Goal: Information Seeking & Learning: Check status

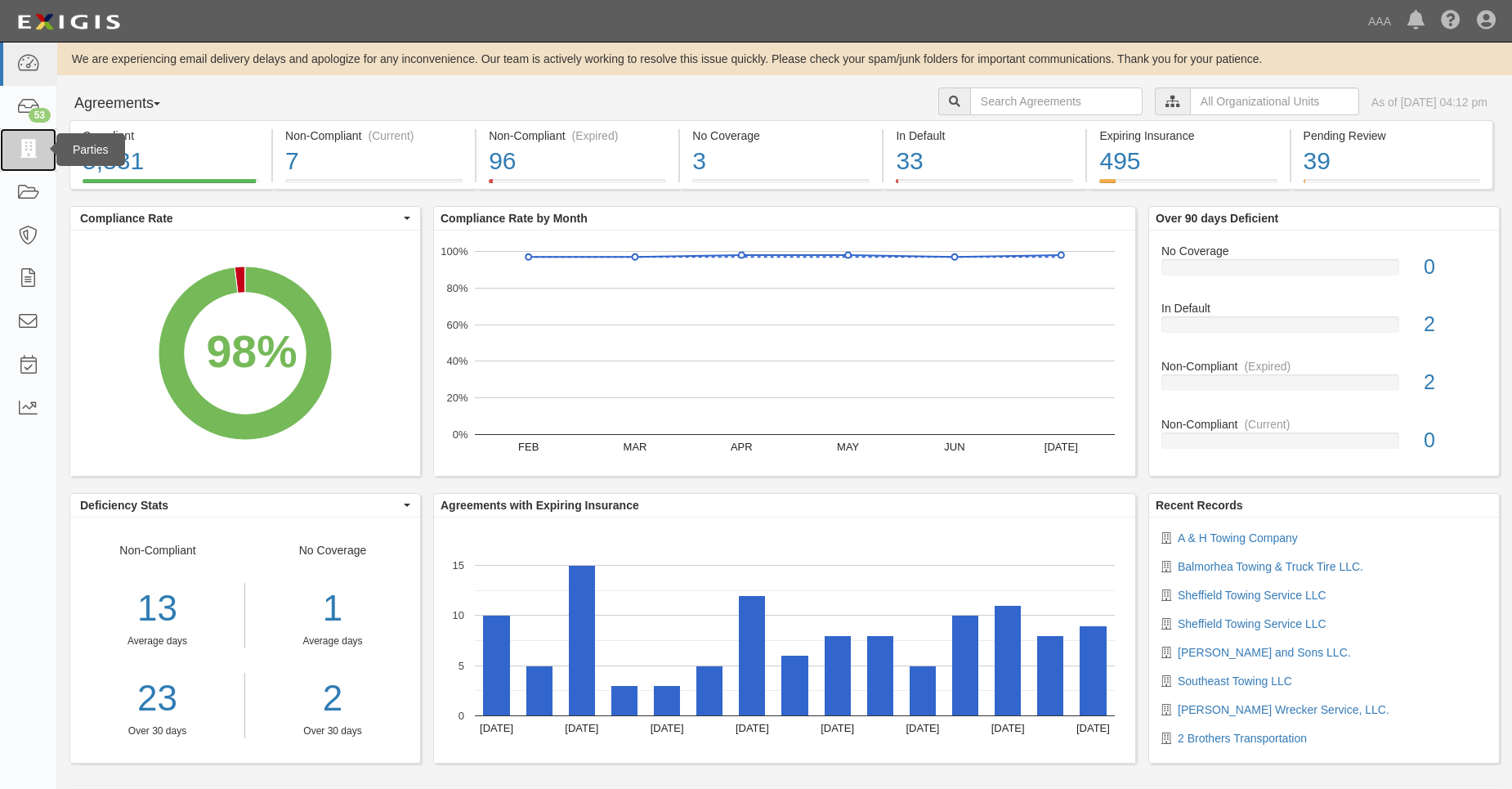
click at [30, 141] on icon at bounding box center [28, 150] width 23 height 18
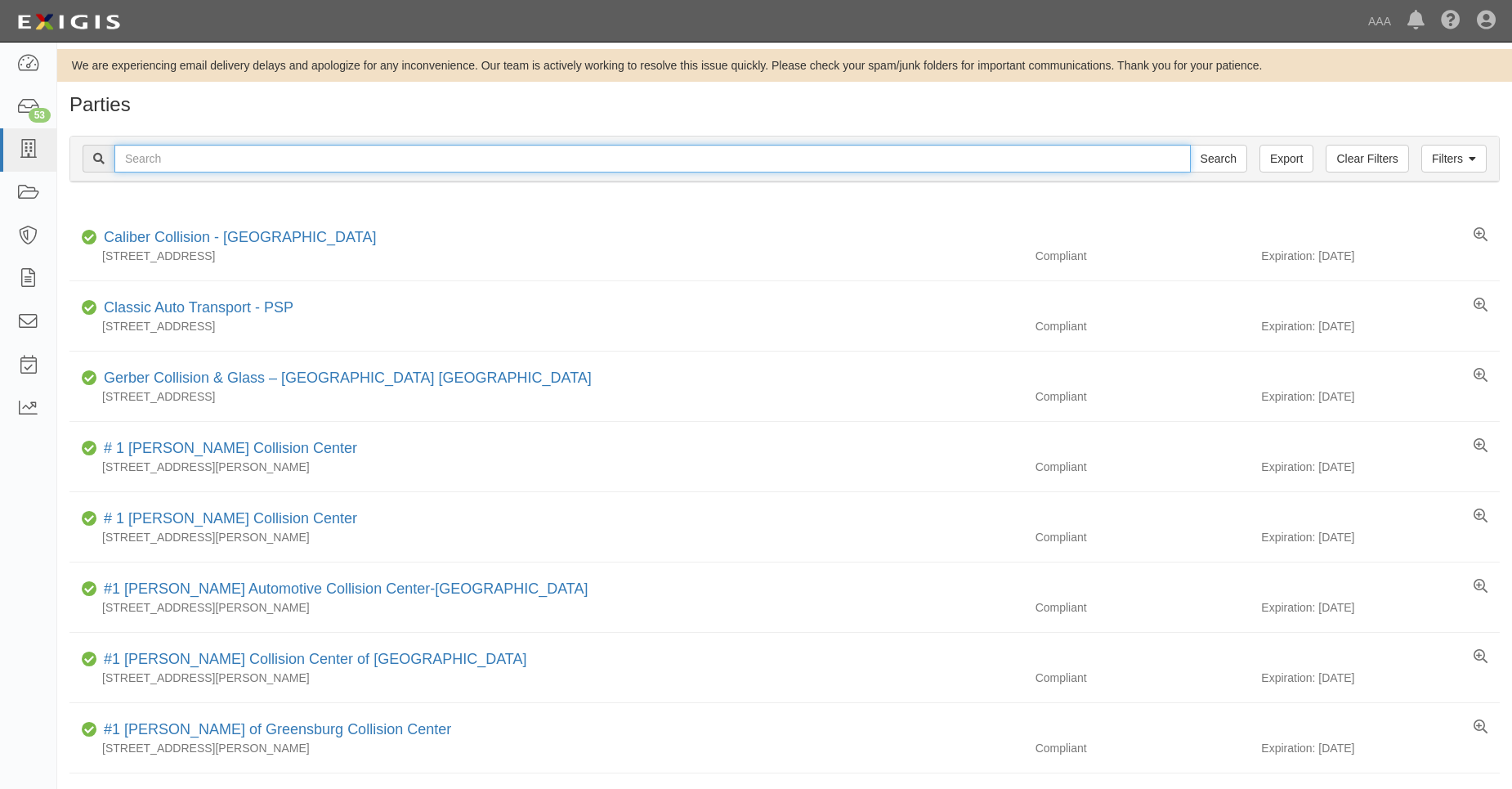
click at [148, 162] on input "text" at bounding box center [653, 158] width 1077 height 28
type input "31270"
click at [1190, 145] on input "Search" at bounding box center [1218, 158] width 57 height 28
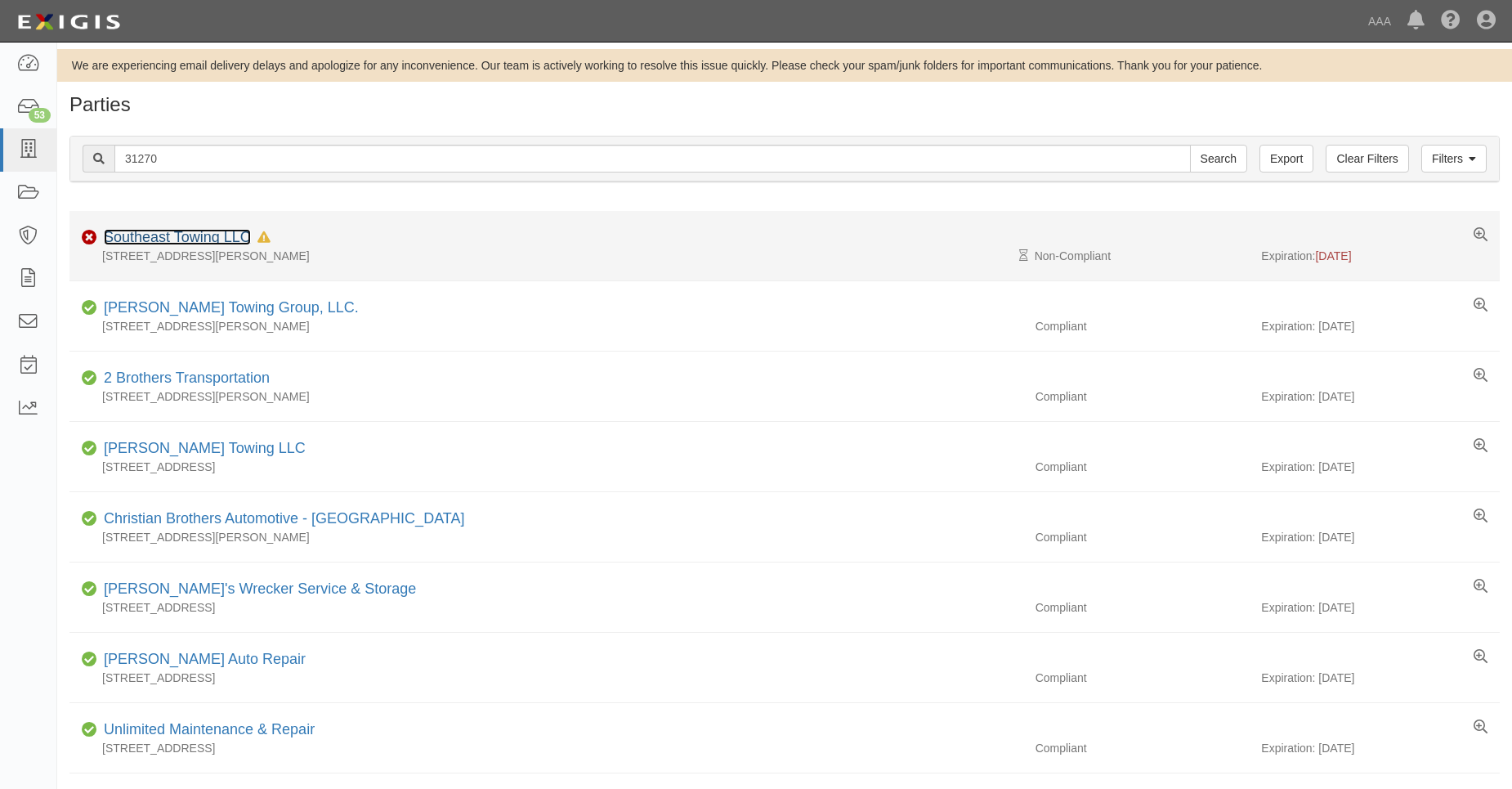
click at [183, 237] on link "Southeast Towing LLC" at bounding box center [178, 237] width 147 height 16
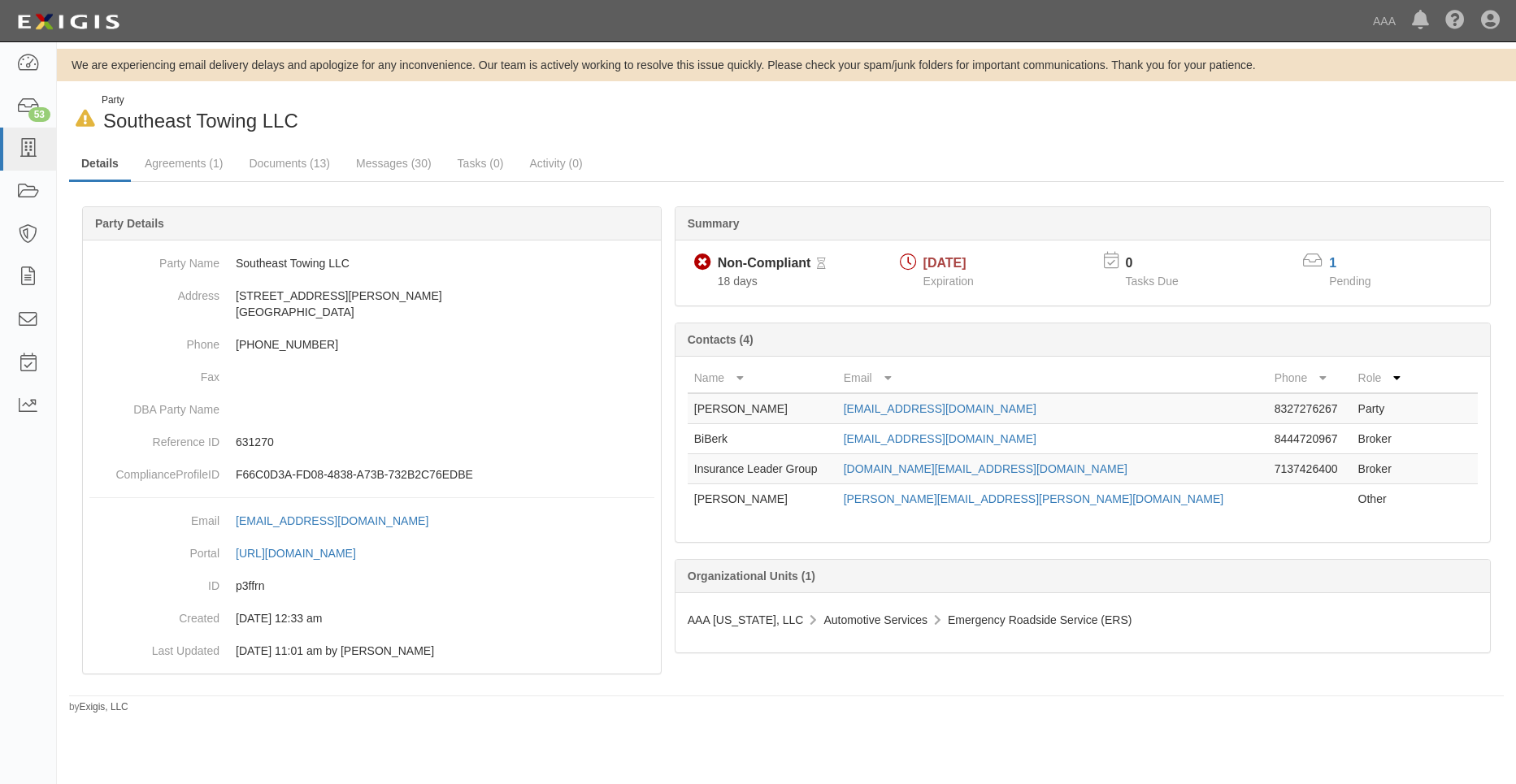
click at [1083, 139] on div "In Default since 08/08/2025 Party Southeast Towing LLC Details Agreements (1) D…" at bounding box center [786, 403] width 1459 height 621
click at [1334, 267] on link "1" at bounding box center [1333, 263] width 8 height 13
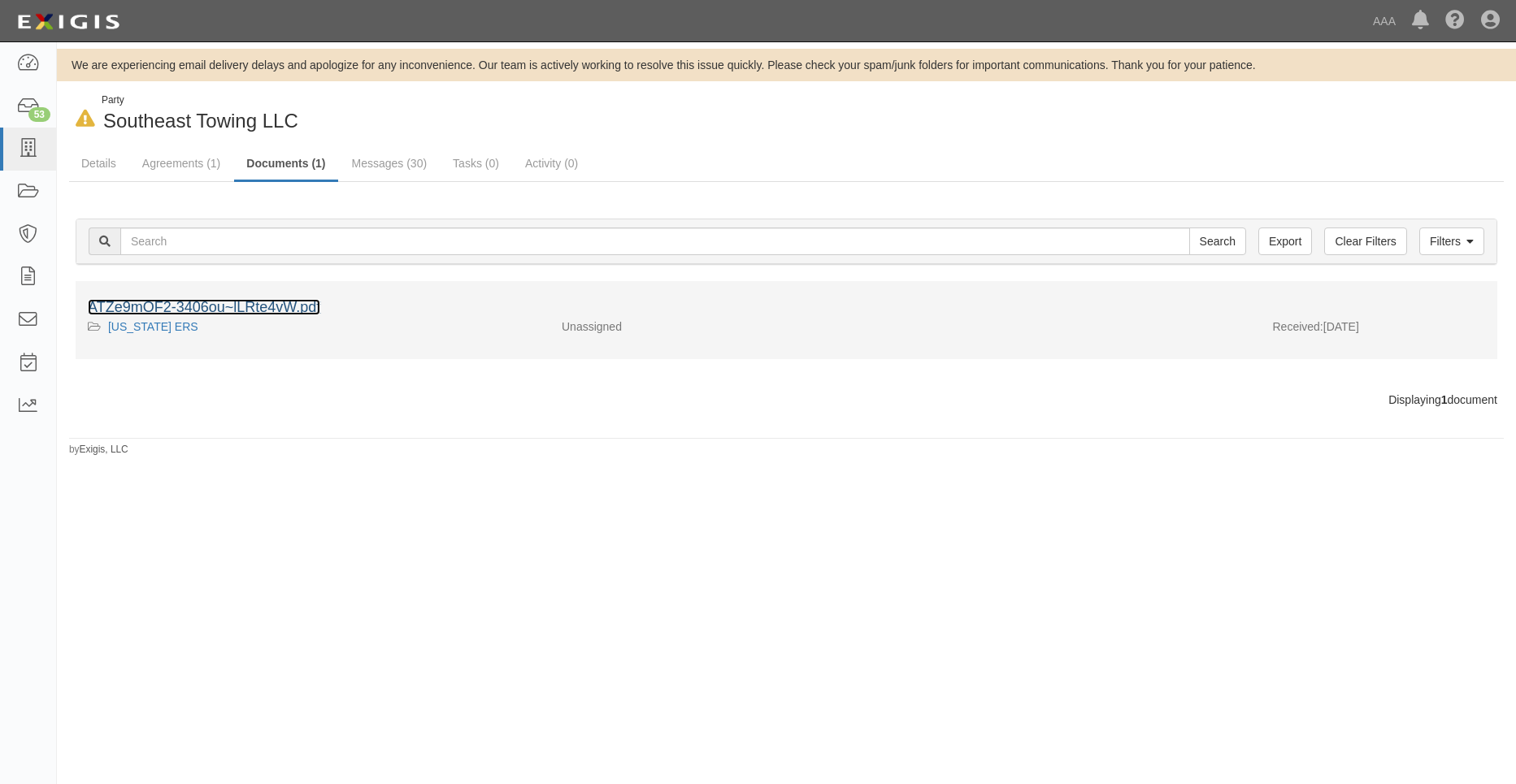
click at [257, 306] on link "ATZe9mOF2-3406ou~lLRte4vW.pdf" at bounding box center [204, 307] width 232 height 16
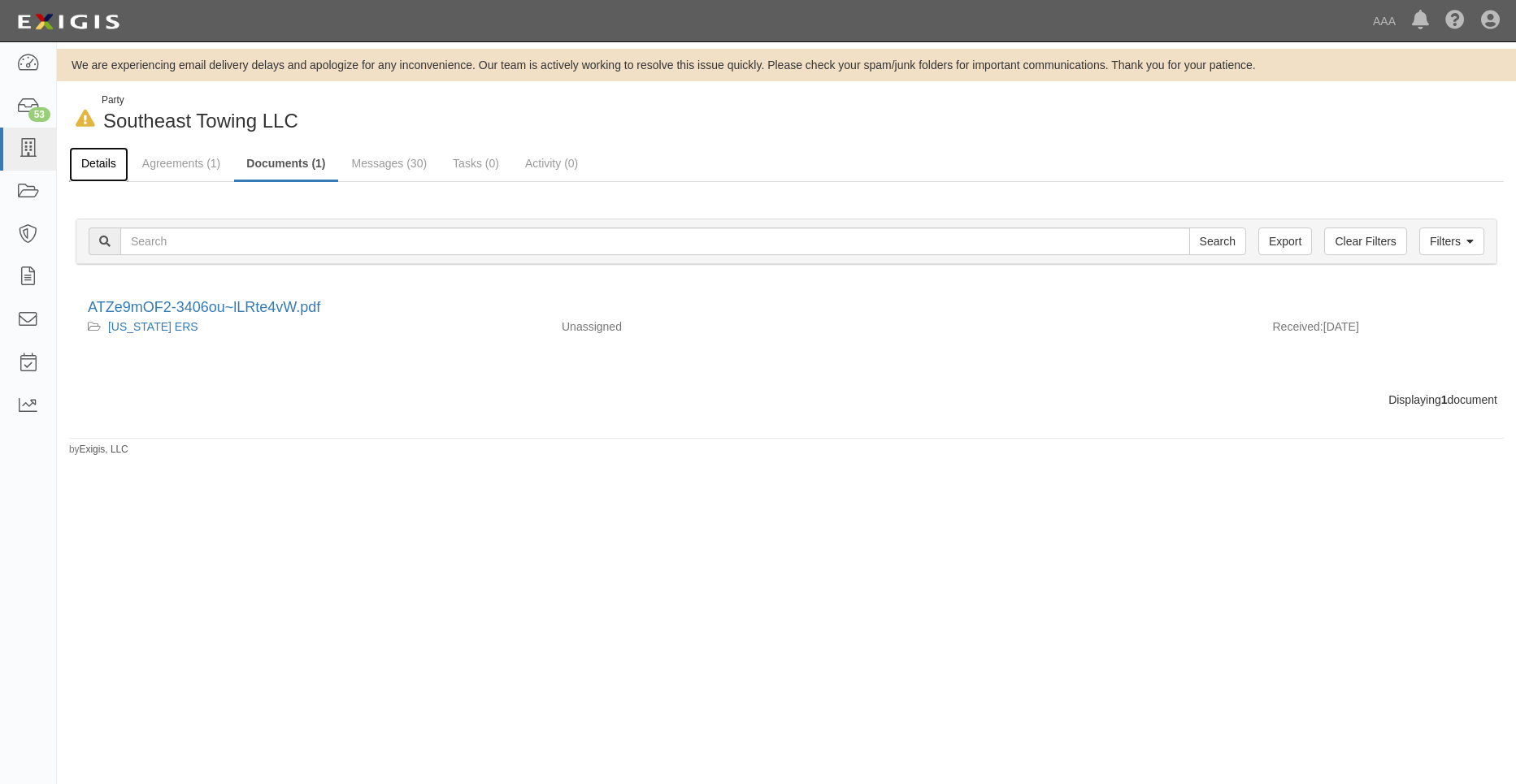
click at [98, 167] on link "Details" at bounding box center [99, 164] width 60 height 35
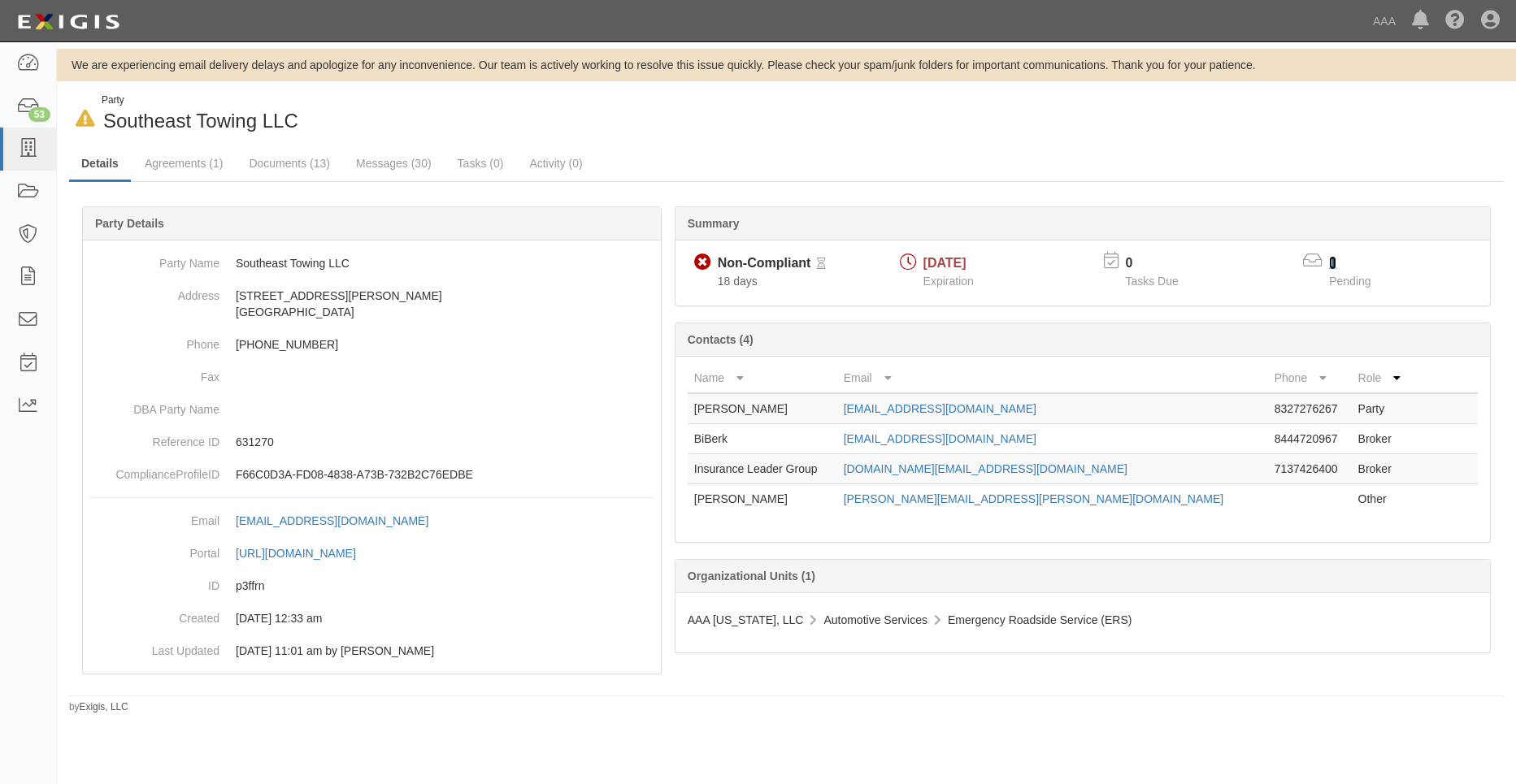
click at [1335, 264] on link "1" at bounding box center [1333, 263] width 8 height 13
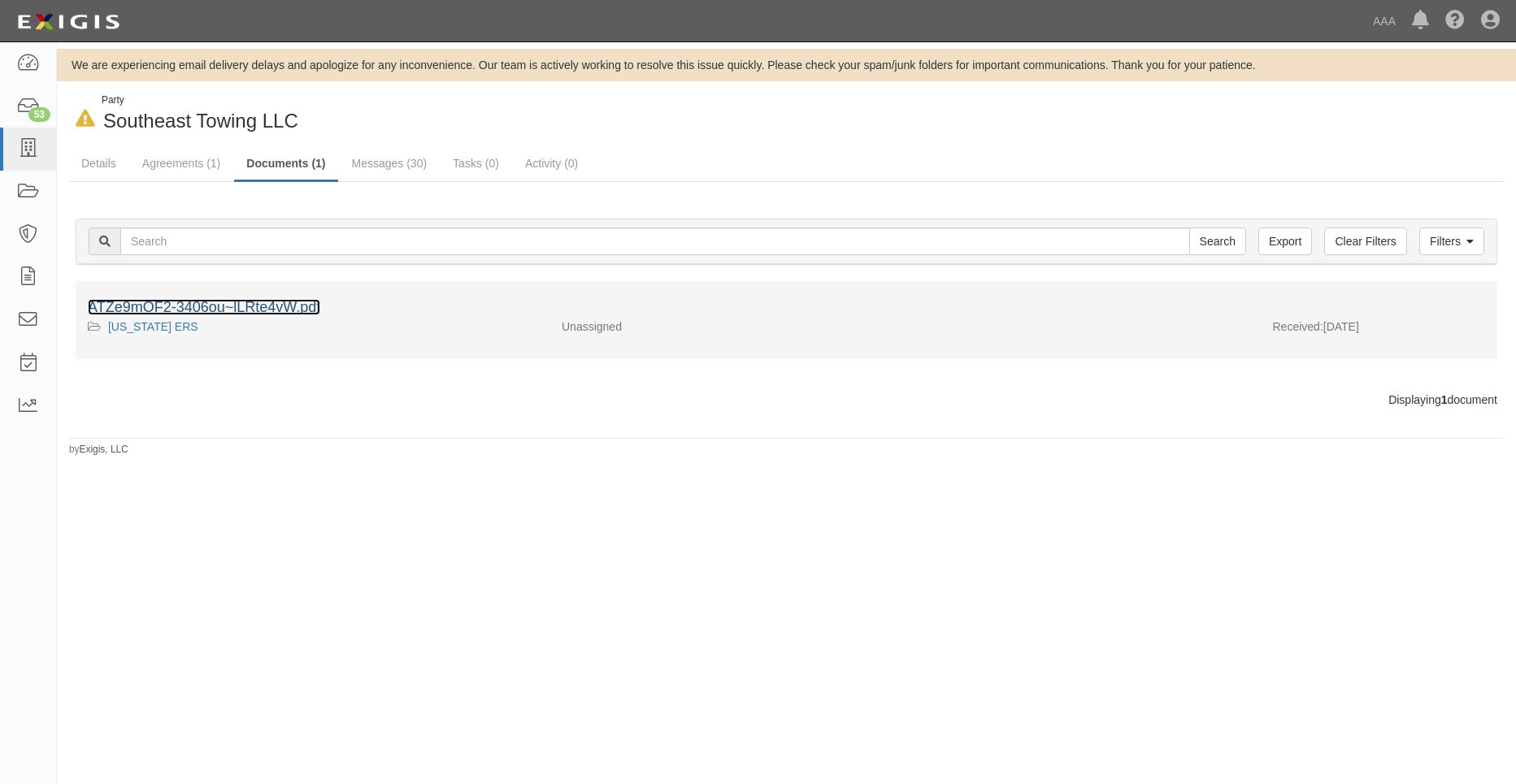
click at [269, 314] on link "ATZe9mOF2-3406ou~lLRte4vW.pdf" at bounding box center [204, 307] width 232 height 16
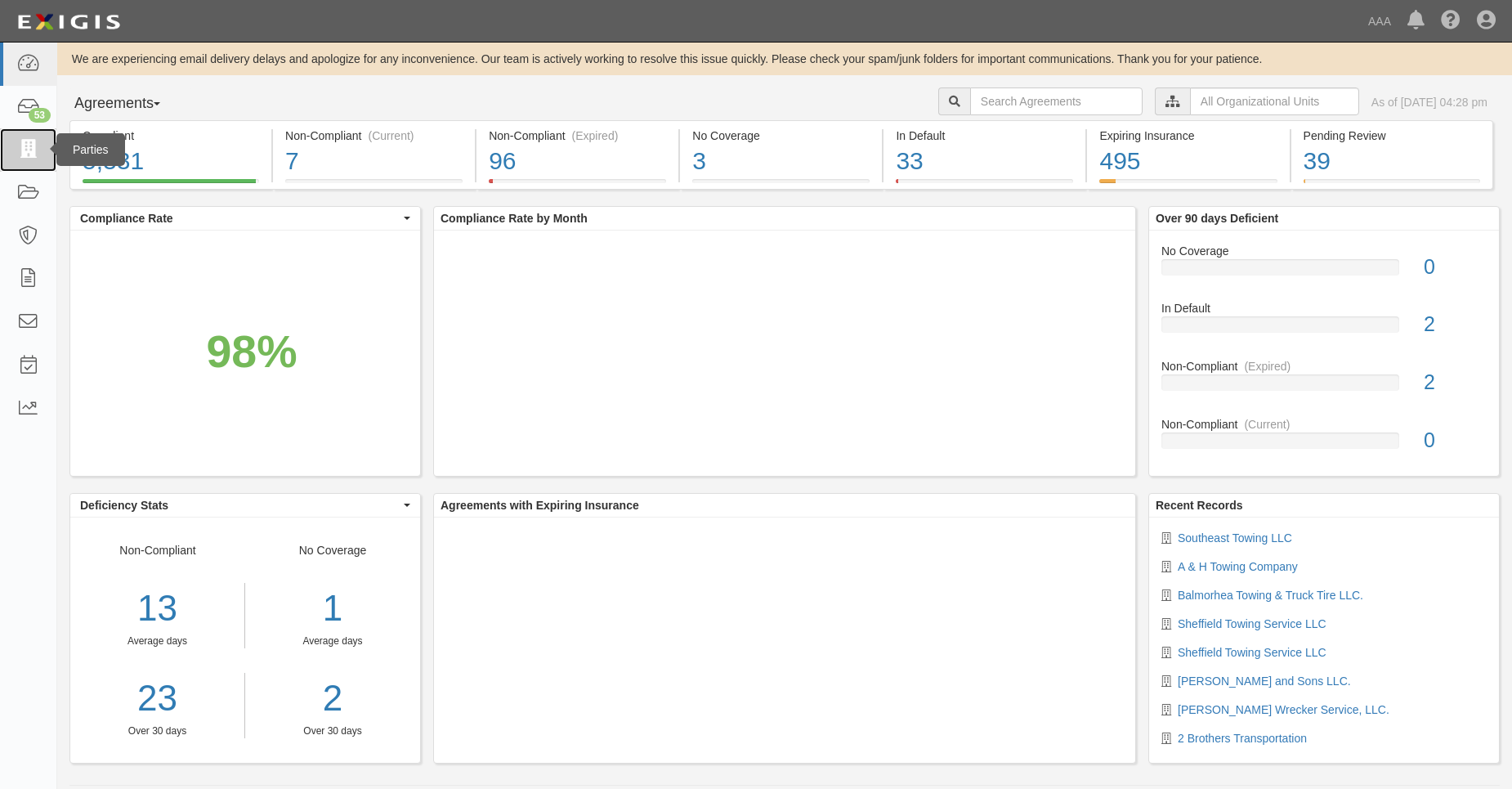
click at [18, 144] on icon at bounding box center [28, 150] width 23 height 18
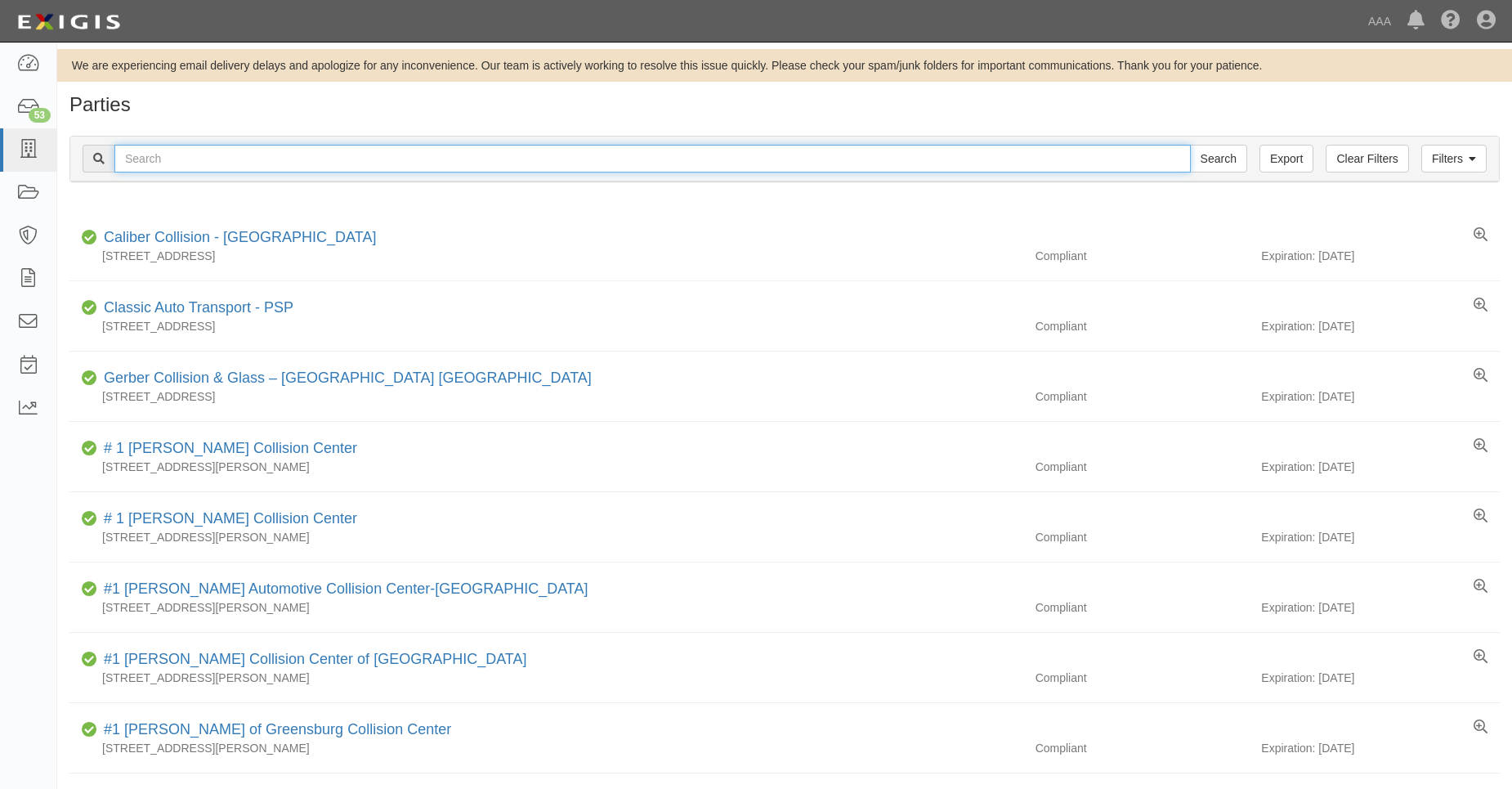
click at [199, 152] on input "text" at bounding box center [653, 158] width 1077 height 28
type input "31647"
click at [1190, 145] on input "Search" at bounding box center [1218, 158] width 57 height 28
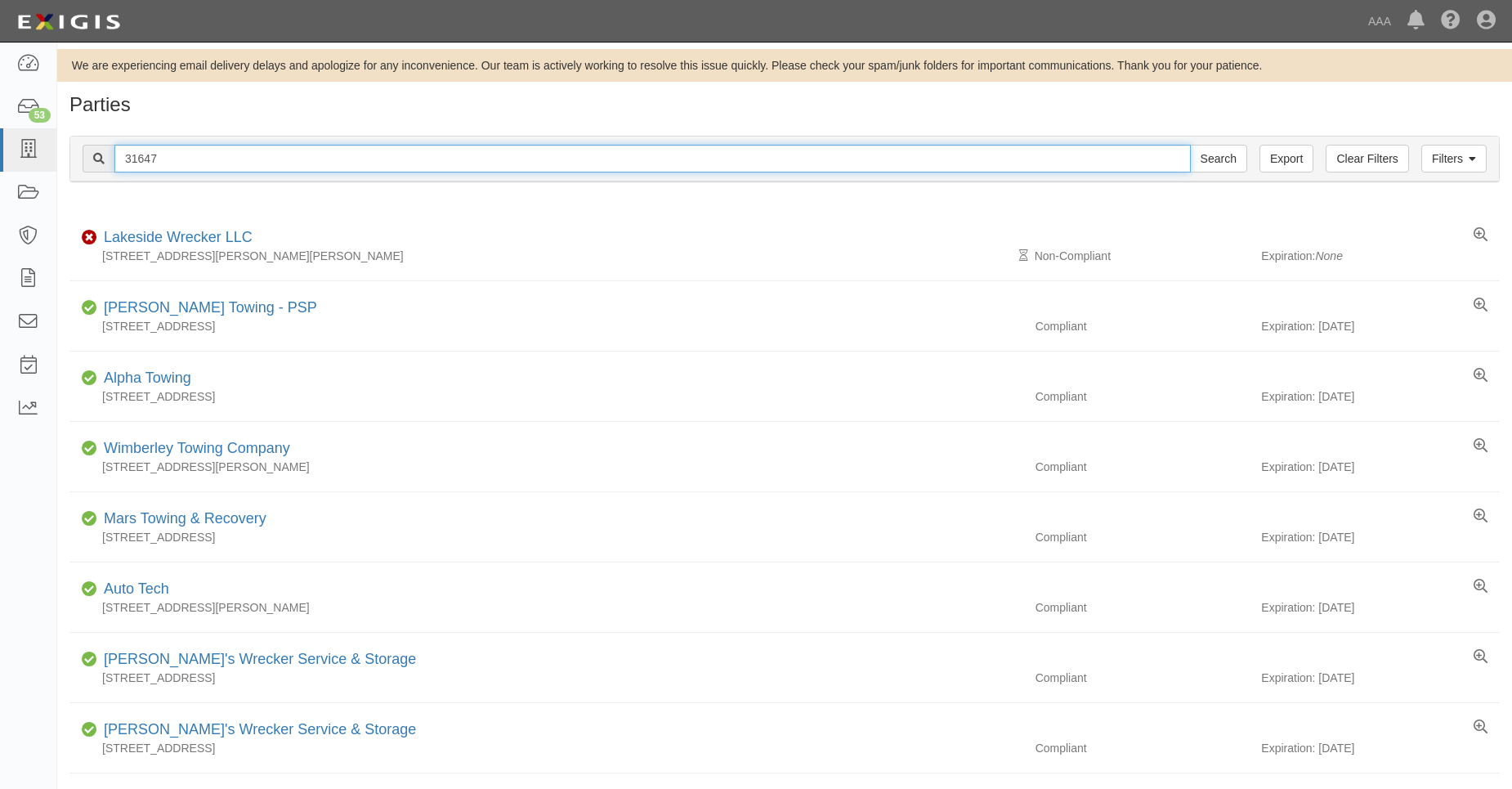
click at [174, 158] on input "31647" at bounding box center [653, 158] width 1077 height 28
type input "31656"
click at [1190, 145] on input "Search" at bounding box center [1218, 158] width 57 height 28
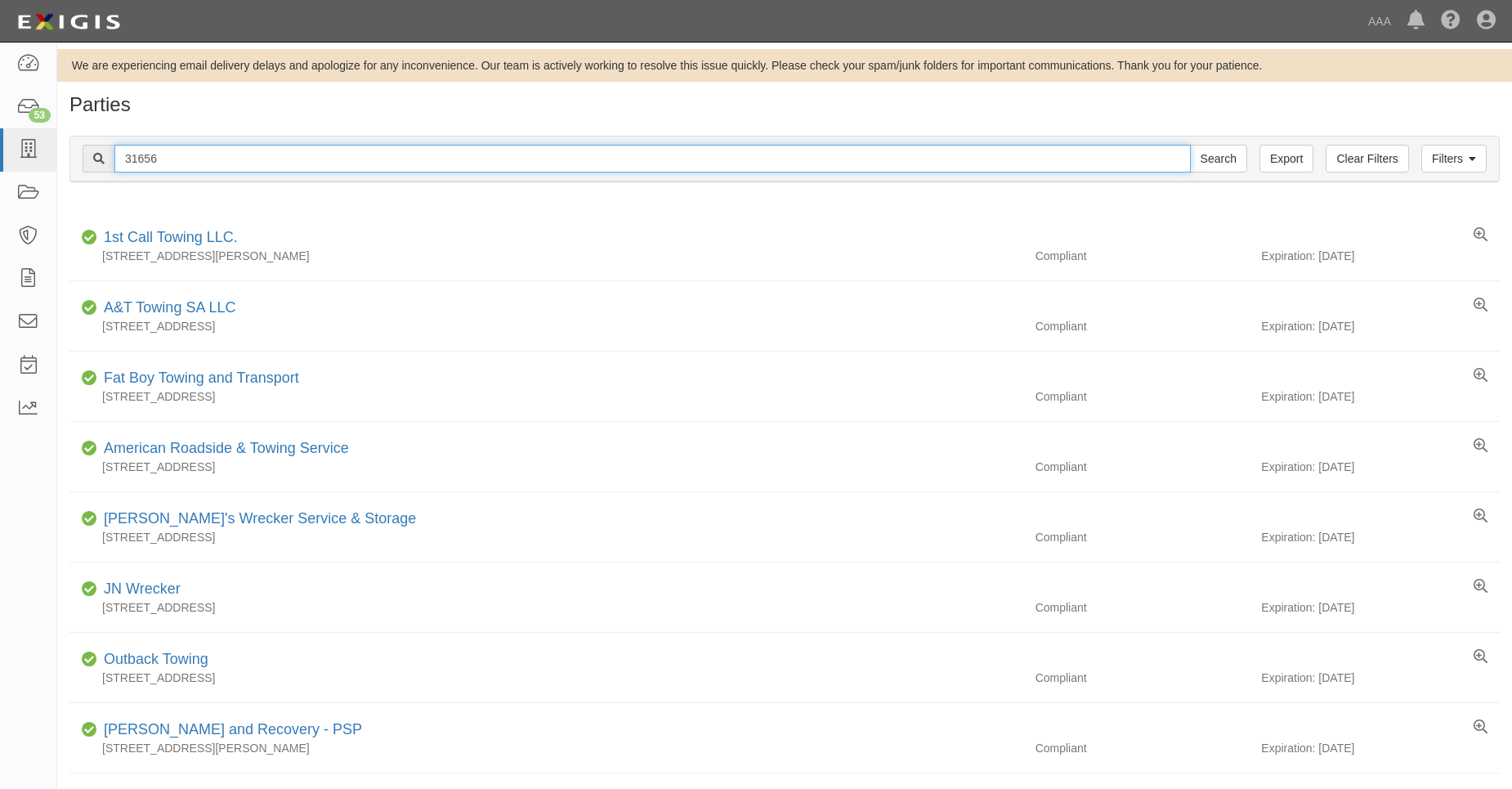
click at [146, 161] on input "31656" at bounding box center [653, 158] width 1077 height 28
drag, startPoint x: 147, startPoint y: 161, endPoint x: 170, endPoint y: 163, distance: 23.1
click at [170, 163] on input "31656" at bounding box center [653, 158] width 1077 height 28
click at [147, 158] on input "31656" at bounding box center [653, 158] width 1077 height 28
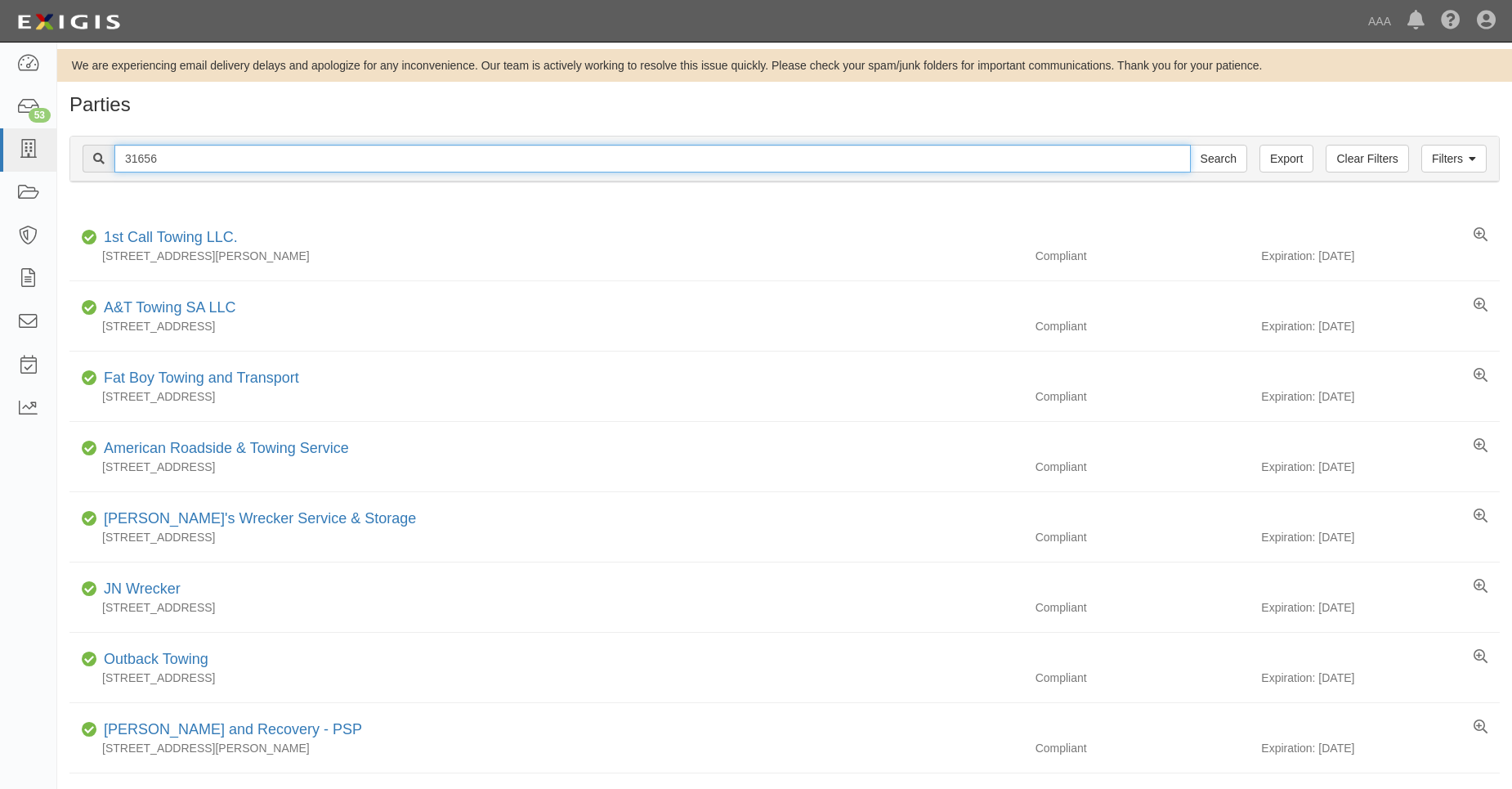
drag, startPoint x: 149, startPoint y: 160, endPoint x: 158, endPoint y: 163, distance: 9.5
click at [158, 163] on input "31656" at bounding box center [653, 158] width 1077 height 28
click at [158, 162] on input "31656" at bounding box center [653, 158] width 1077 height 28
type input "31644"
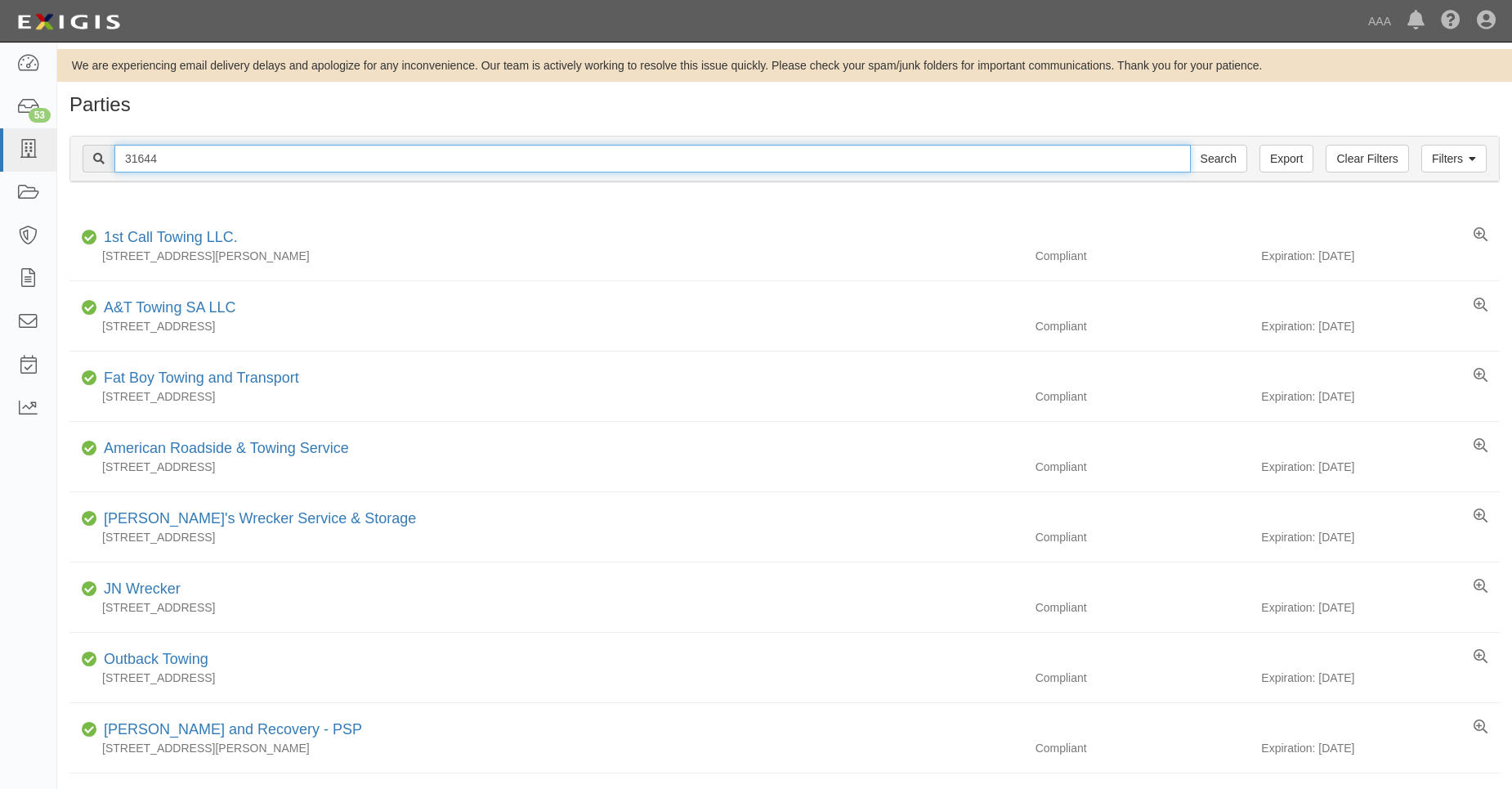
click at [1190, 145] on input "Search" at bounding box center [1218, 158] width 57 height 28
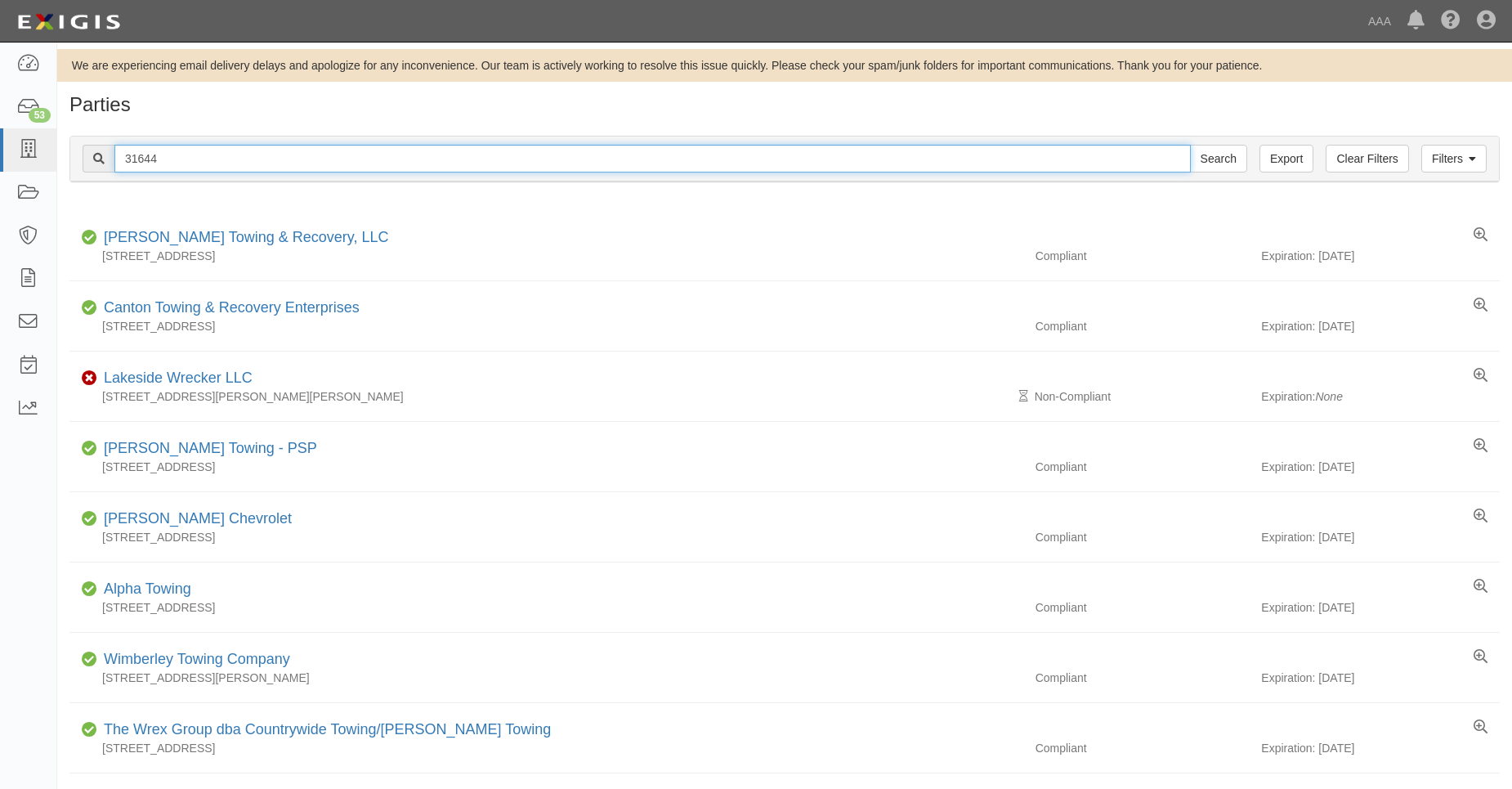
click at [136, 158] on input "31644" at bounding box center [653, 158] width 1077 height 28
drag, startPoint x: 138, startPoint y: 160, endPoint x: 172, endPoint y: 166, distance: 34.5
click at [172, 166] on input "31644" at bounding box center [653, 158] width 1077 height 28
type input "31871"
click at [1190, 145] on input "Search" at bounding box center [1218, 158] width 57 height 28
